Goal: Download file/media

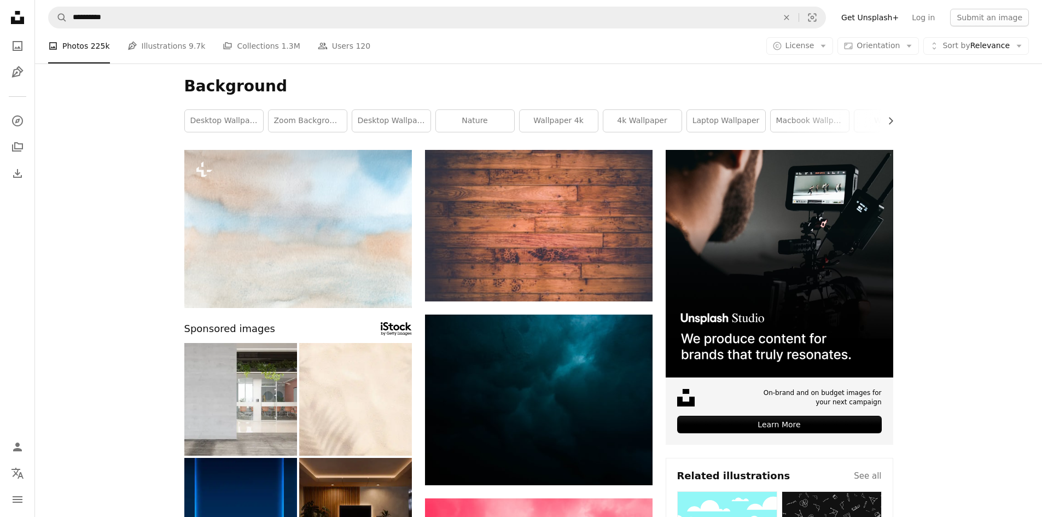
scroll to position [9732, 0]
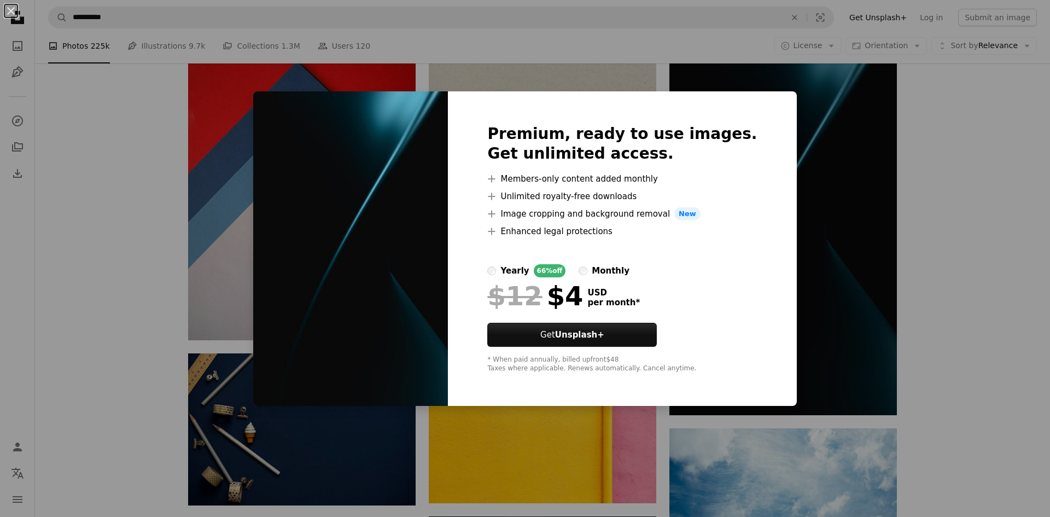
click at [588, 454] on div "An X shape Premium, ready to use images. Get unlimited access. A plus sign Memb…" at bounding box center [525, 258] width 1050 height 517
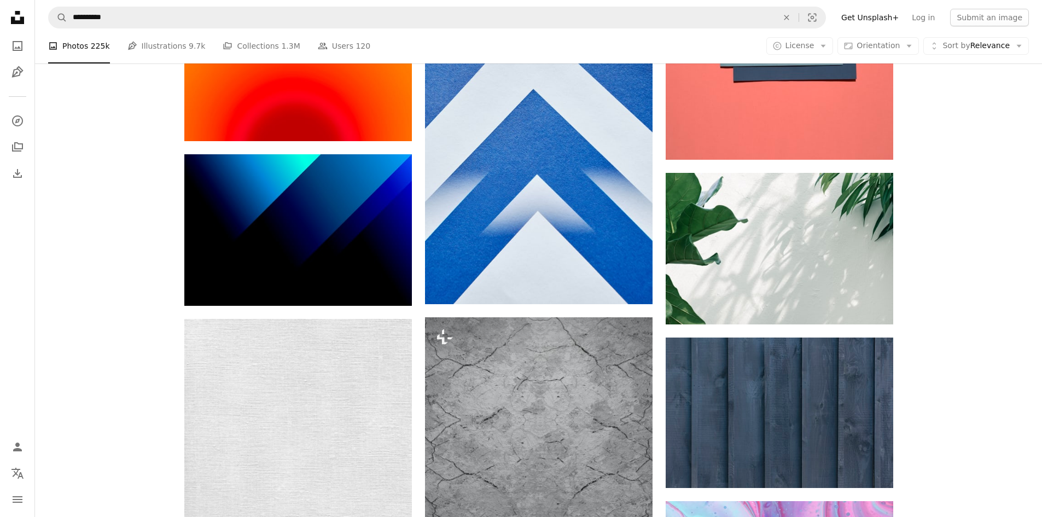
scroll to position [10989, 0]
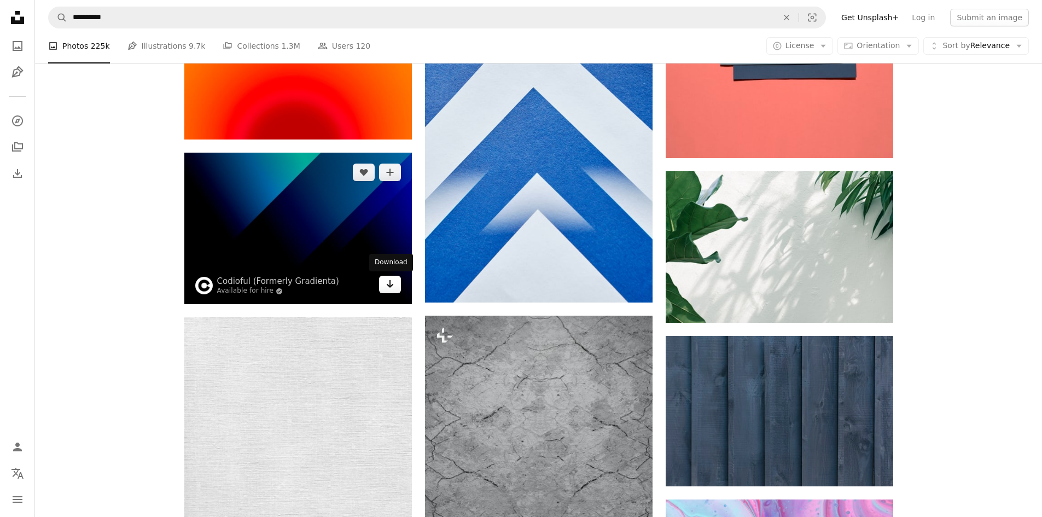
click at [387, 288] on icon "Arrow pointing down" at bounding box center [389, 283] width 9 height 13
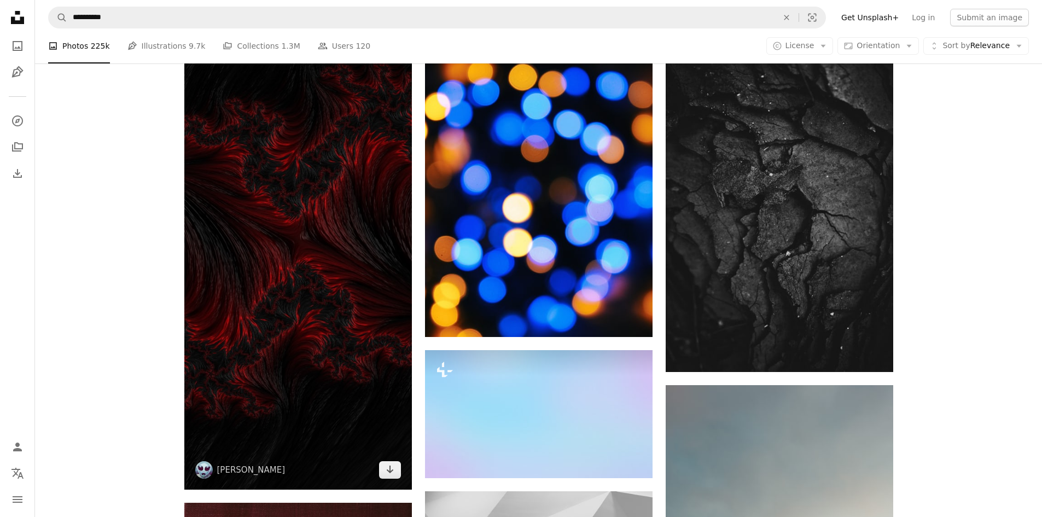
scroll to position [12247, 0]
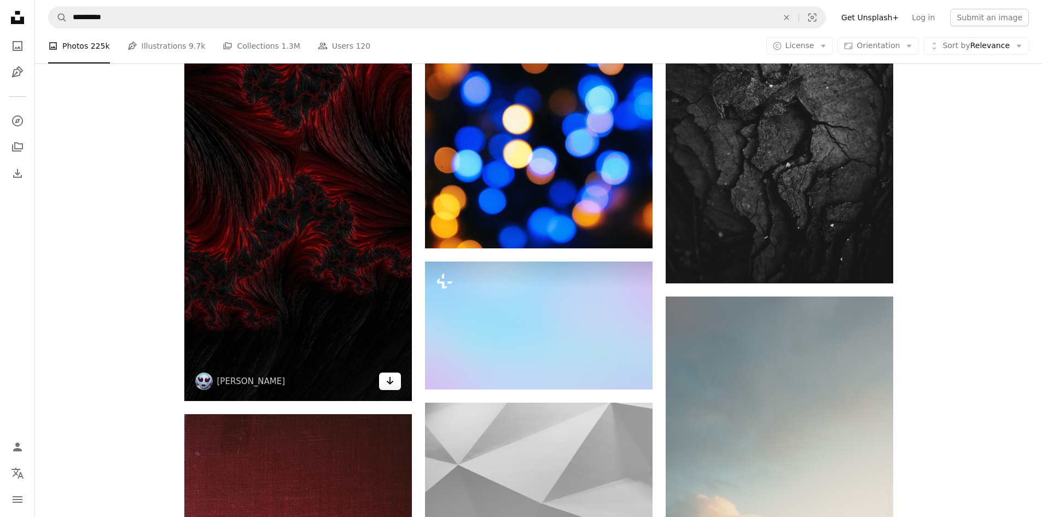
click at [391, 386] on icon "Arrow pointing down" at bounding box center [389, 380] width 9 height 13
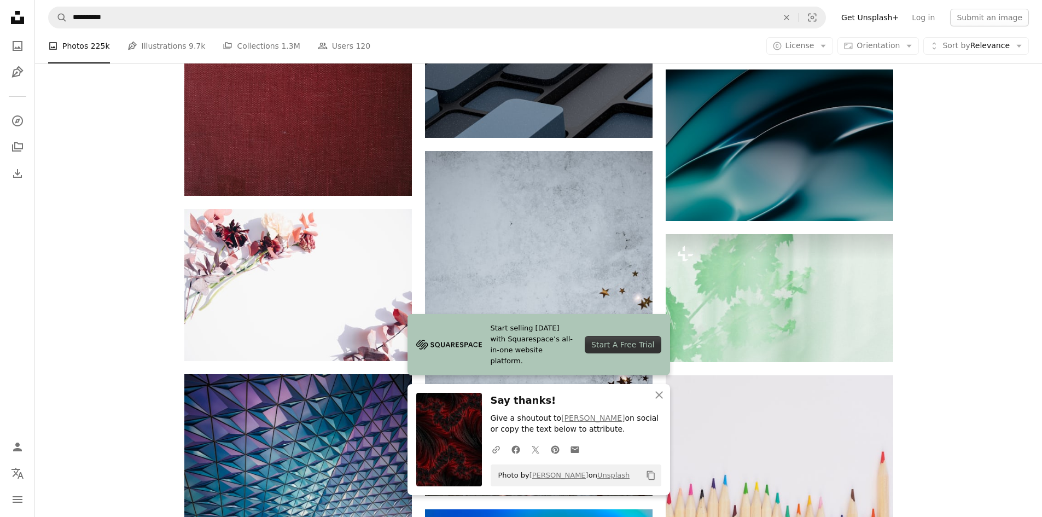
scroll to position [12848, 0]
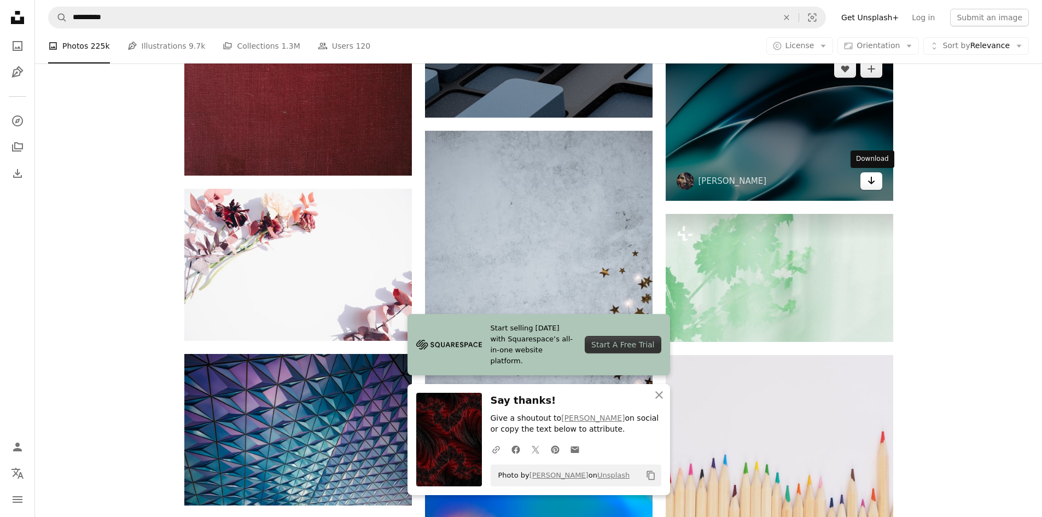
click at [873, 184] on icon "Arrow pointing down" at bounding box center [871, 180] width 9 height 13
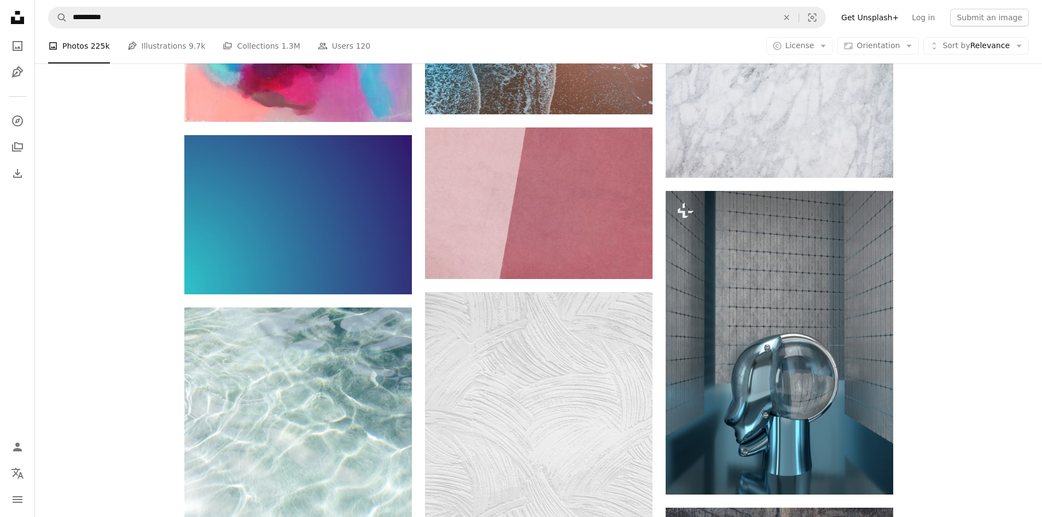
scroll to position [14707, 0]
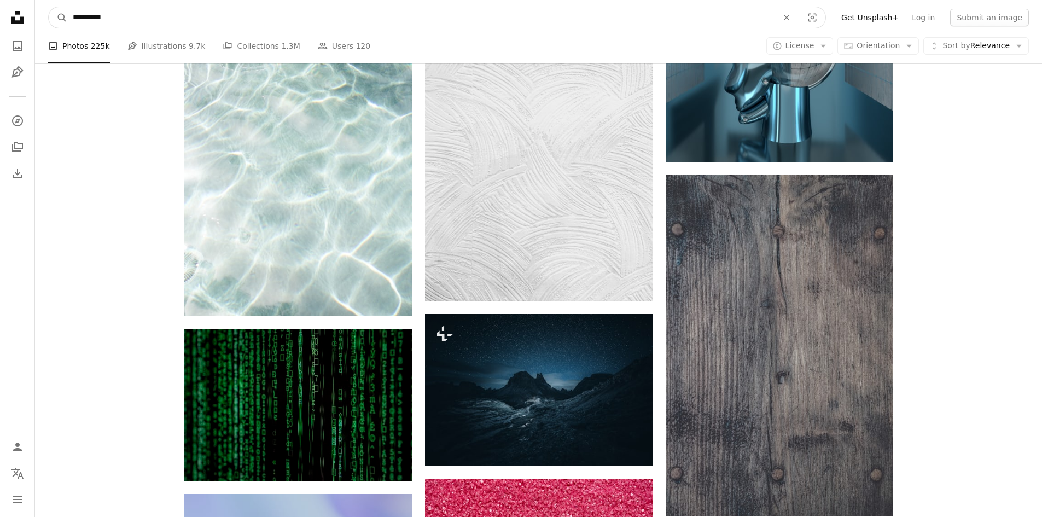
click at [379, 26] on input "**********" at bounding box center [420, 17] width 707 height 21
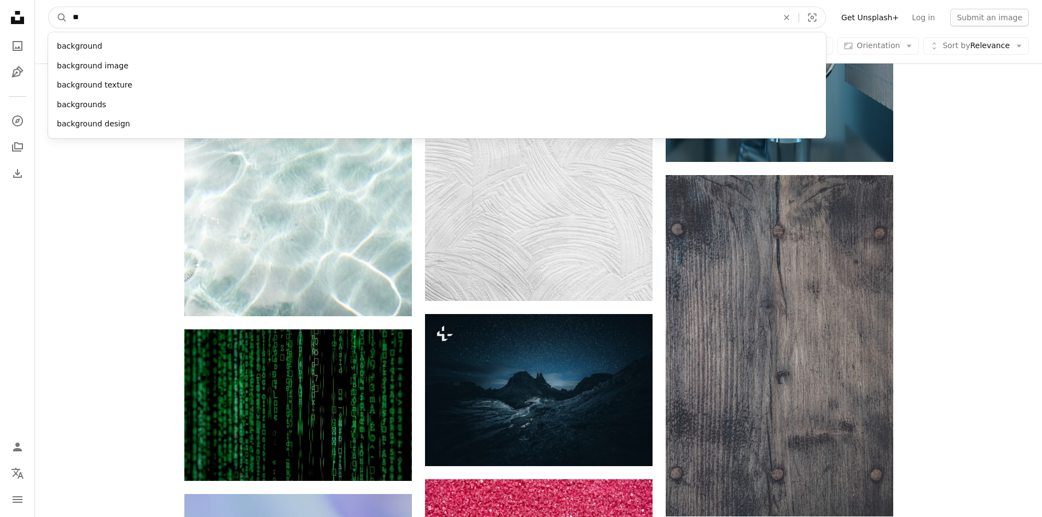
type input "*"
type input "******"
click at [49, 7] on button "A magnifying glass" at bounding box center [58, 17] width 19 height 21
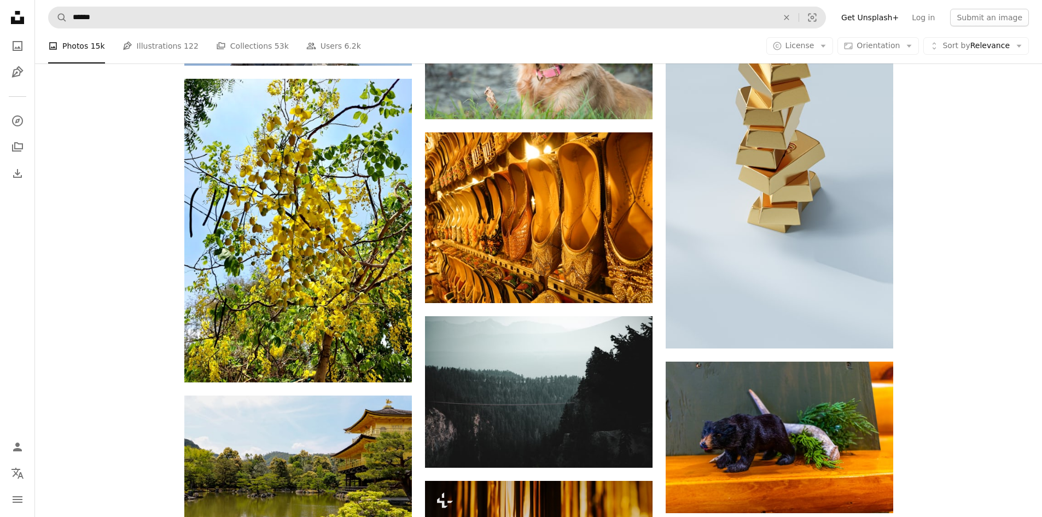
scroll to position [6233, 0]
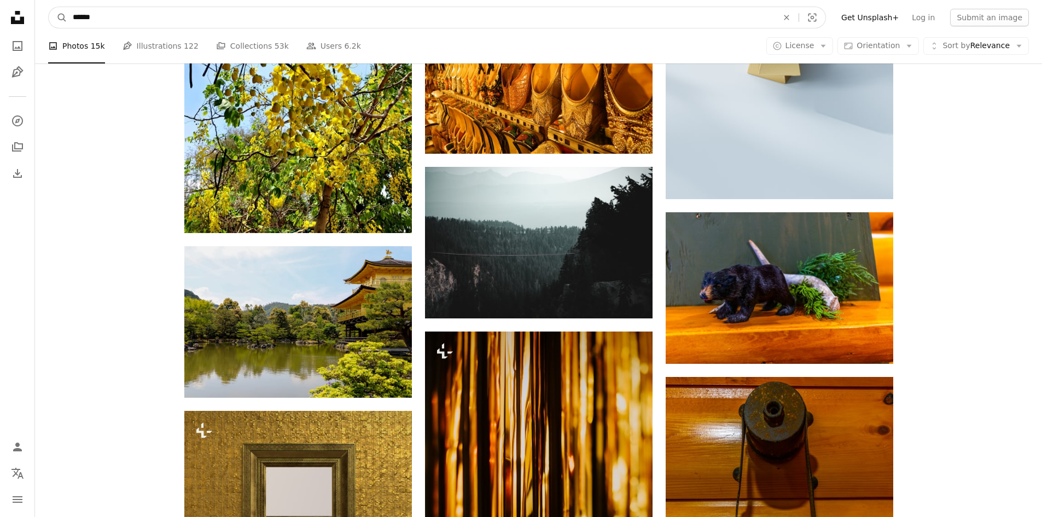
drag, startPoint x: 104, startPoint y: 17, endPoint x: 18, endPoint y: 14, distance: 86.5
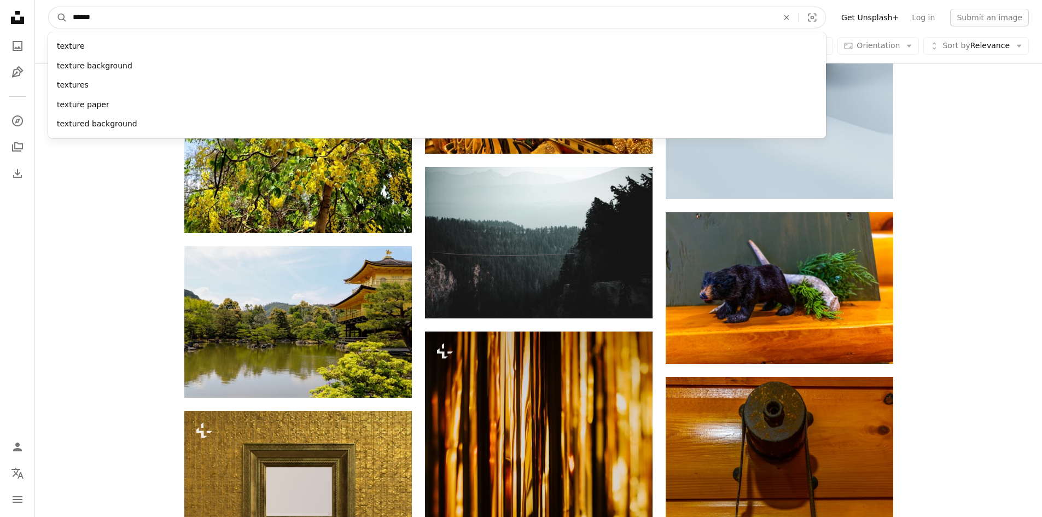
type input "*******"
click button "A magnifying glass" at bounding box center [58, 17] width 19 height 21
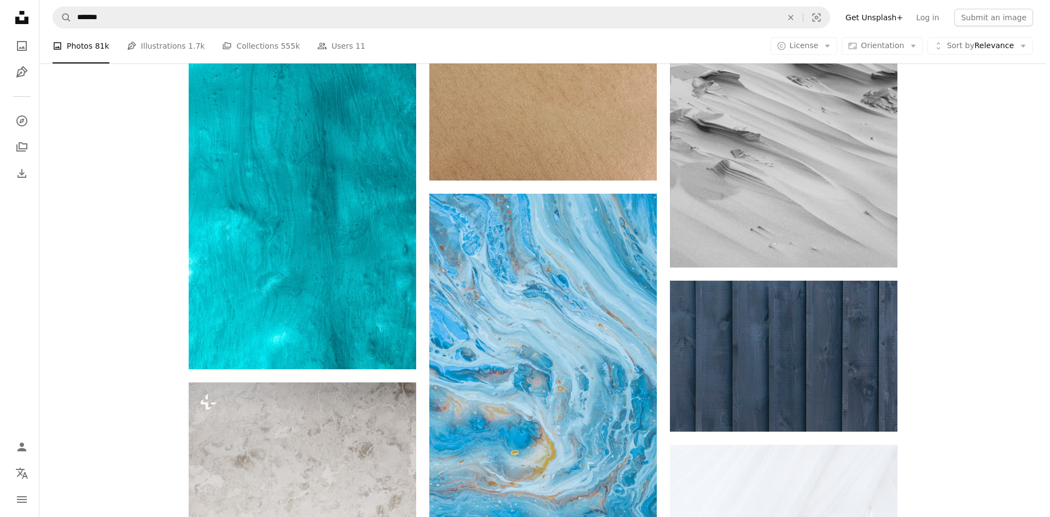
scroll to position [27883, 0]
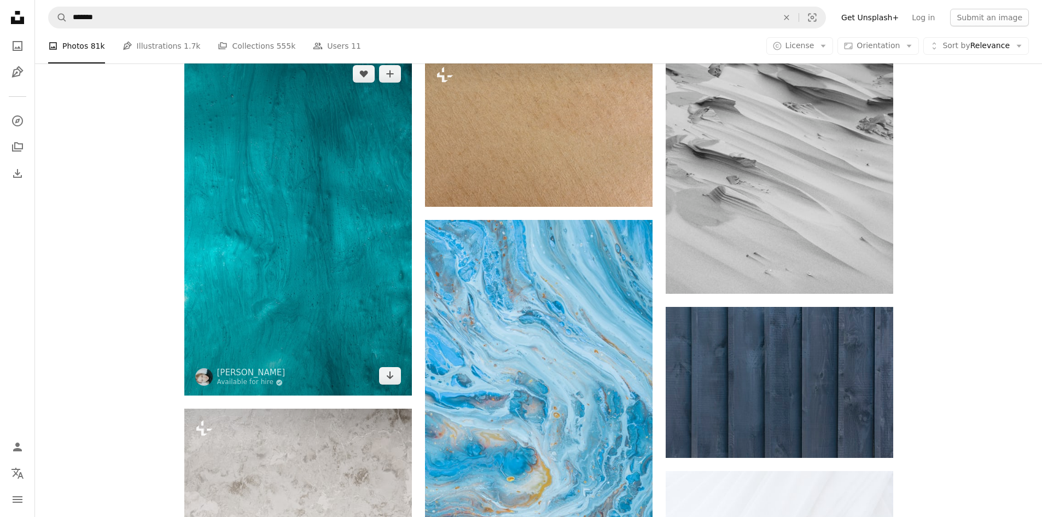
click at [302, 267] on img at bounding box center [297, 224] width 227 height 341
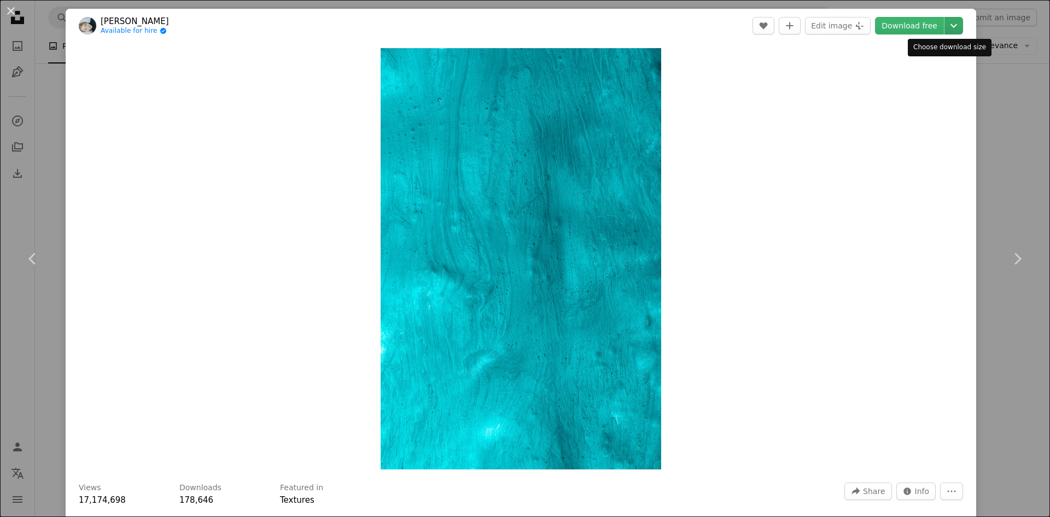
click at [946, 24] on icon "Chevron down" at bounding box center [953, 25] width 17 height 13
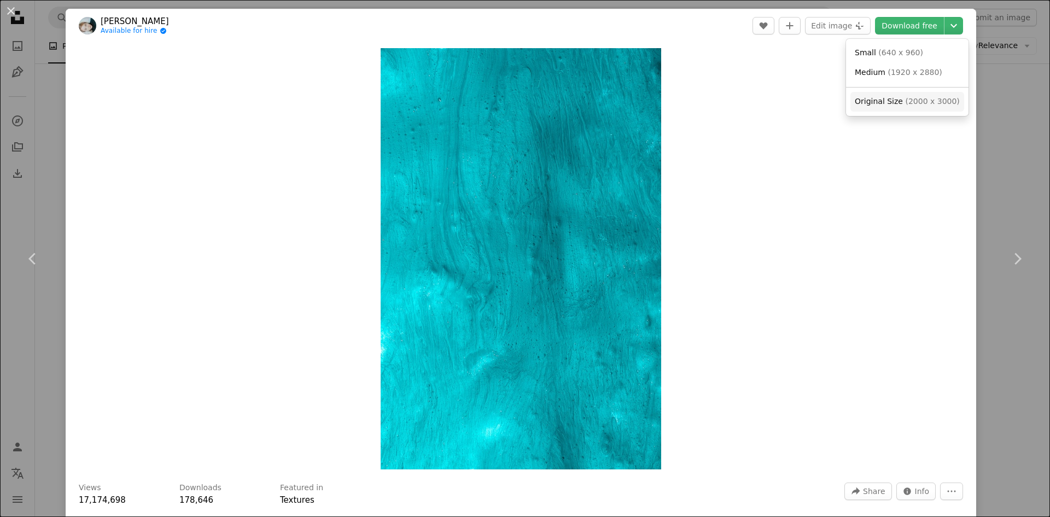
click at [920, 97] on span "( 2000 x 3000 )" at bounding box center [932, 101] width 54 height 9
